Goal: Information Seeking & Learning: Learn about a topic

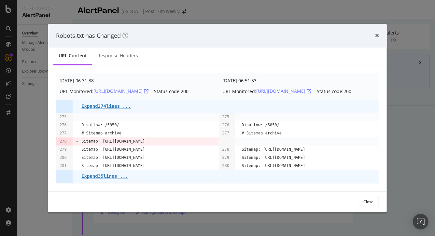
drag, startPoint x: 166, startPoint y: 142, endPoint x: 103, endPoint y: 140, distance: 62.2
click at [103, 140] on td "Sitemap: [URL][DOMAIN_NAME]" at bounding box center [149, 141] width 137 height 8
copy pre "[URL][DOMAIN_NAME]"
drag, startPoint x: 256, startPoint y: 123, endPoint x: 260, endPoint y: 124, distance: 3.8
click at [260, 124] on pre "Disallow: /5850/" at bounding box center [260, 125] width 38 height 8
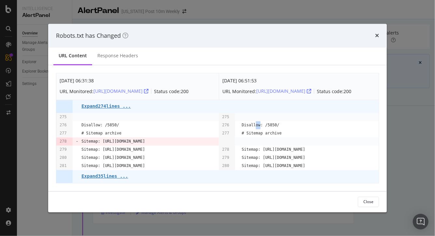
click at [260, 124] on pre "Disallow: /5850/" at bounding box center [260, 125] width 38 height 8
drag, startPoint x: 185, startPoint y: 151, endPoint x: 103, endPoint y: 150, distance: 81.7
click at [103, 150] on td "Sitemap: [URL][DOMAIN_NAME]" at bounding box center [149, 149] width 137 height 8
copy pre "[URL][DOMAIN_NAME]"
click at [217, 53] on div "URL Content Response Headers" at bounding box center [217, 57] width 338 height 18
